Goal: Information Seeking & Learning: Compare options

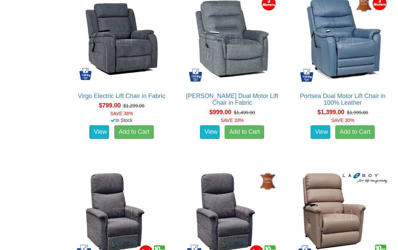
scroll to position [450, 0]
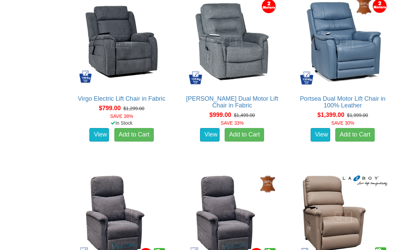
click at [356, 68] on img at bounding box center [342, 41] width 93 height 93
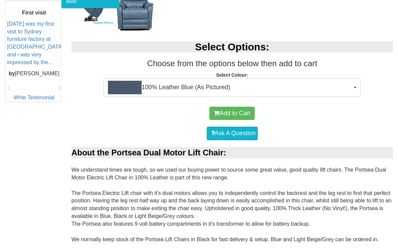
scroll to position [309, 0]
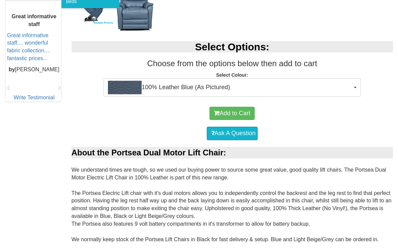
click at [356, 86] on button "100% Leather Blue (As Pictured)" at bounding box center [232, 87] width 257 height 18
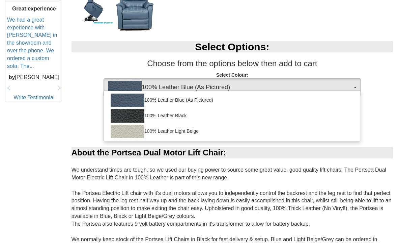
click at [122, 117] on img at bounding box center [128, 115] width 34 height 13
select select "1145"
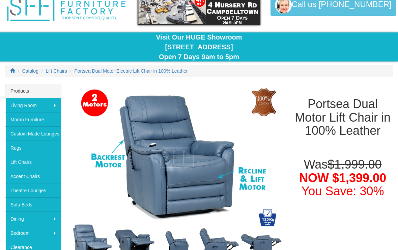
scroll to position [0, 0]
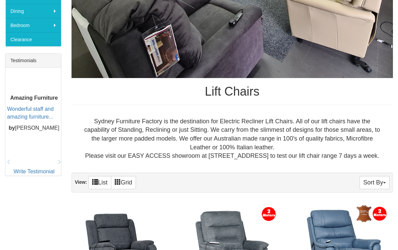
scroll to position [227, 0]
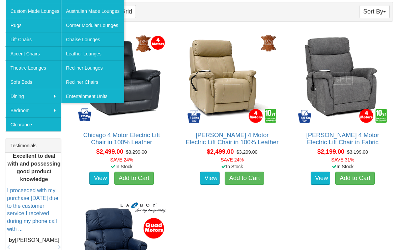
scroll to position [157, 0]
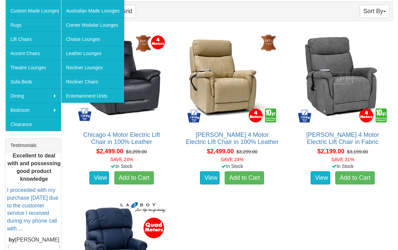
click at [228, 93] on img at bounding box center [231, 78] width 93 height 93
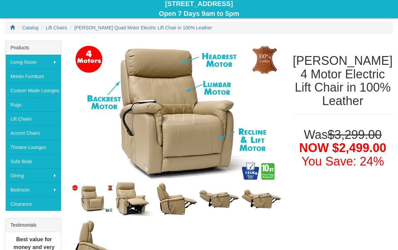
scroll to position [78, 0]
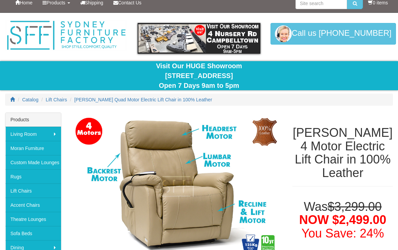
scroll to position [0, 0]
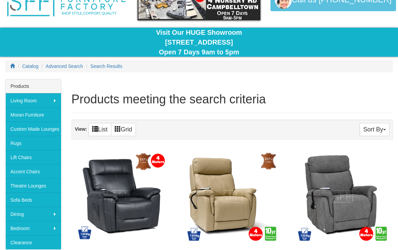
scroll to position [32, 0]
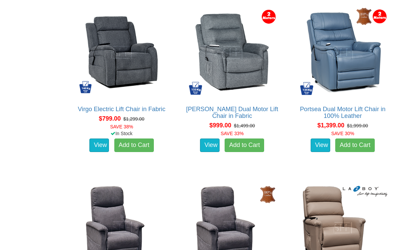
scroll to position [439, 0]
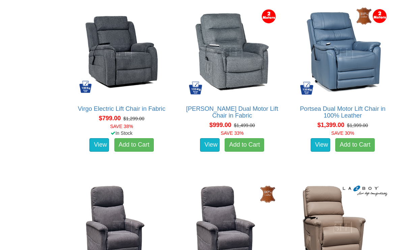
click at [350, 70] on img at bounding box center [342, 51] width 93 height 93
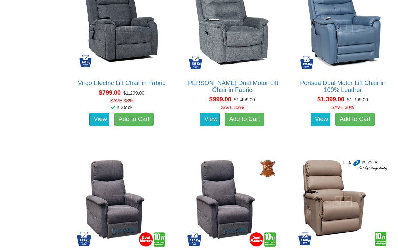
scroll to position [465, 0]
click at [114, 47] on img at bounding box center [121, 26] width 93 height 93
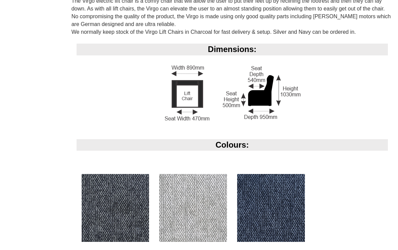
scroll to position [472, 0]
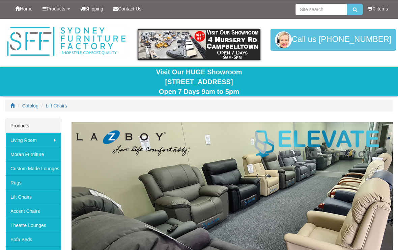
scroll to position [477, 0]
